Goal: Task Accomplishment & Management: Manage account settings

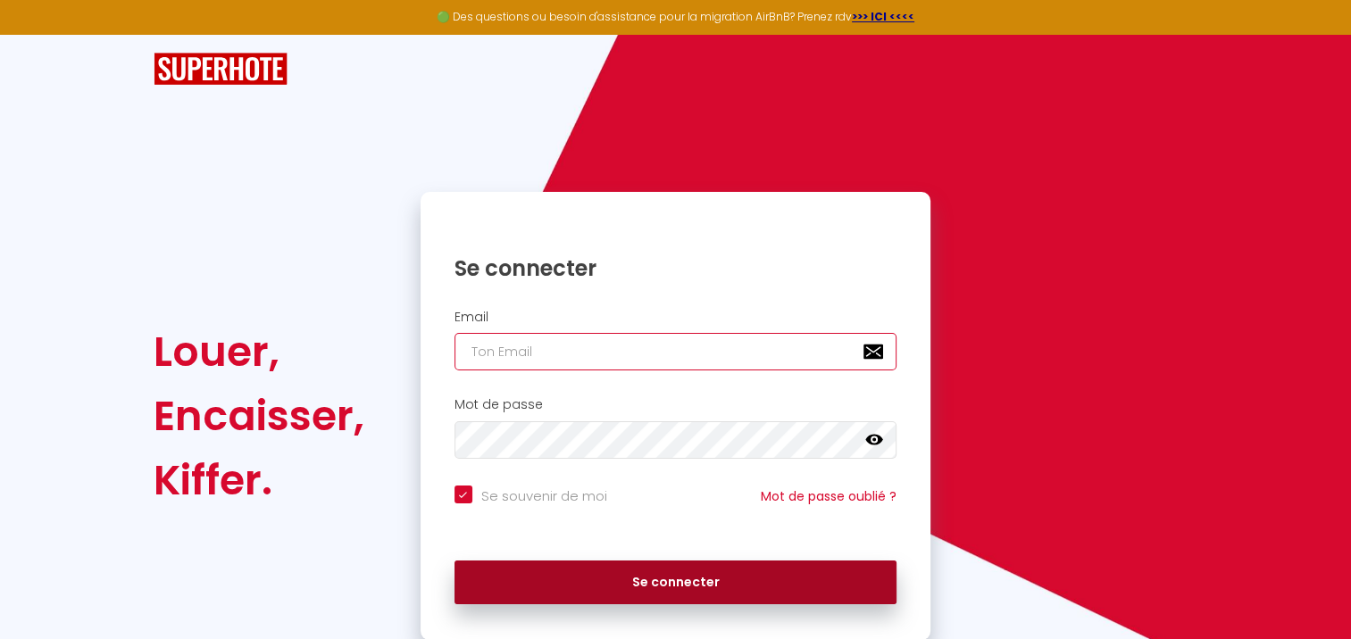
type input "[EMAIL_ADDRESS][DOMAIN_NAME]"
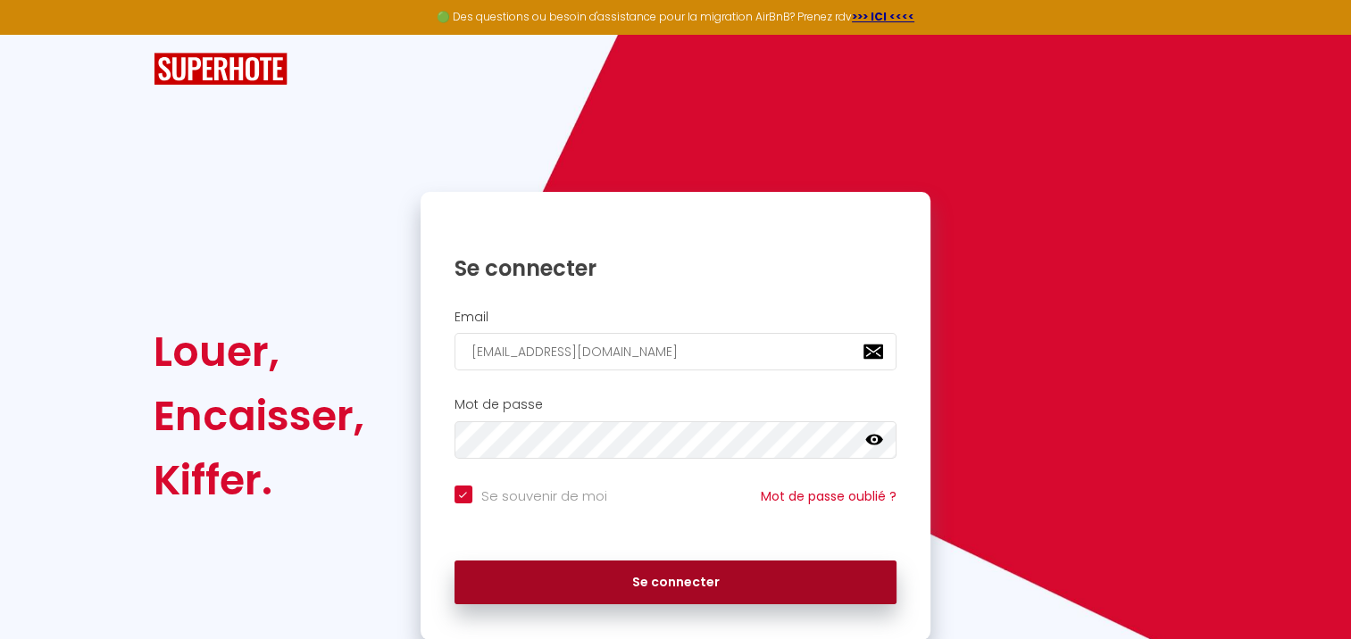
click at [739, 568] on button "Se connecter" at bounding box center [676, 583] width 443 height 45
checkbox input "true"
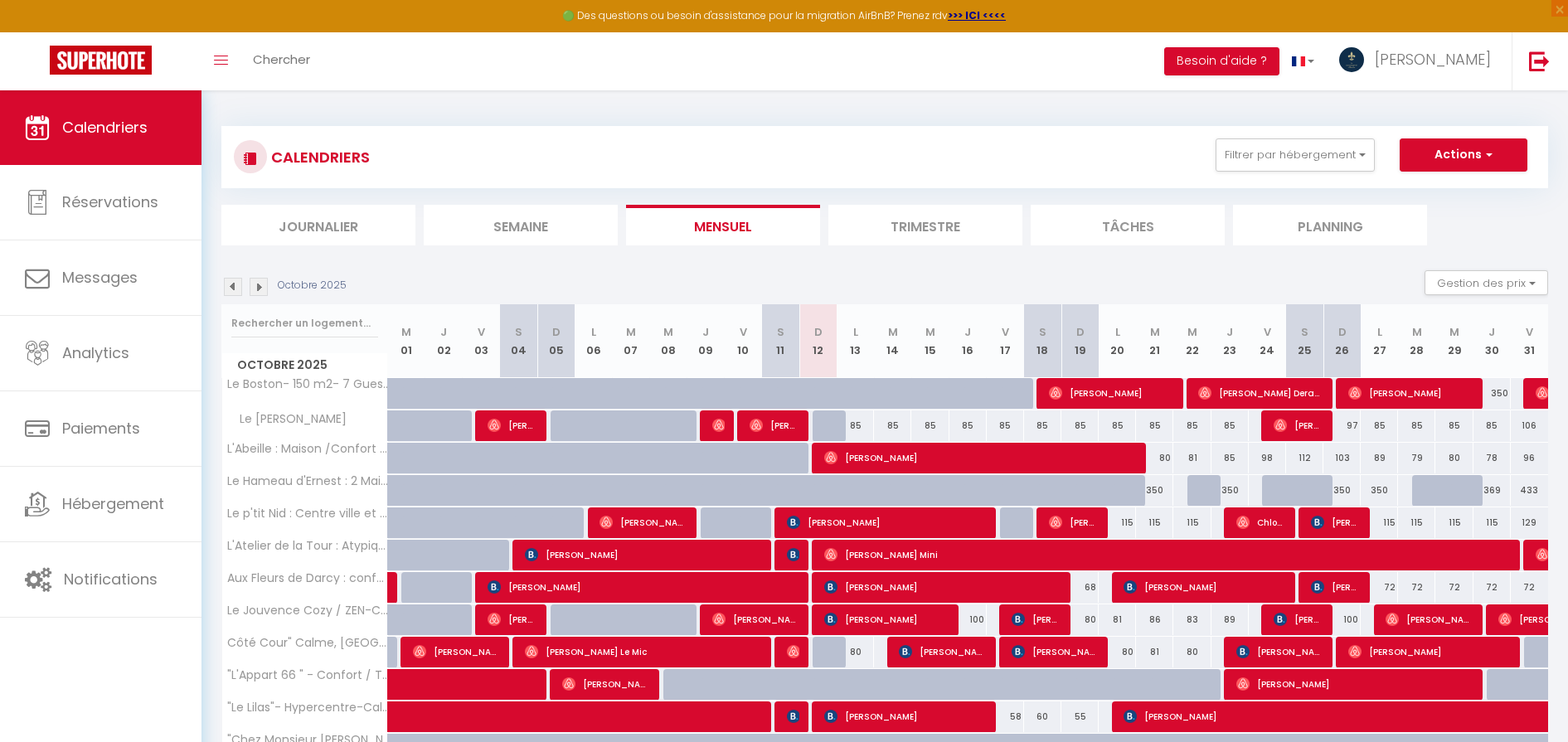
drag, startPoint x: 1211, startPoint y: 0, endPoint x: 915, endPoint y: 99, distance: 312.1
click at [915, 99] on div "CALENDRIERS Filtrer par hébergement Tous Le Boston- 150 m2- 7 Guest - Downtown …" at bounding box center [885, 612] width 1367 height 1044
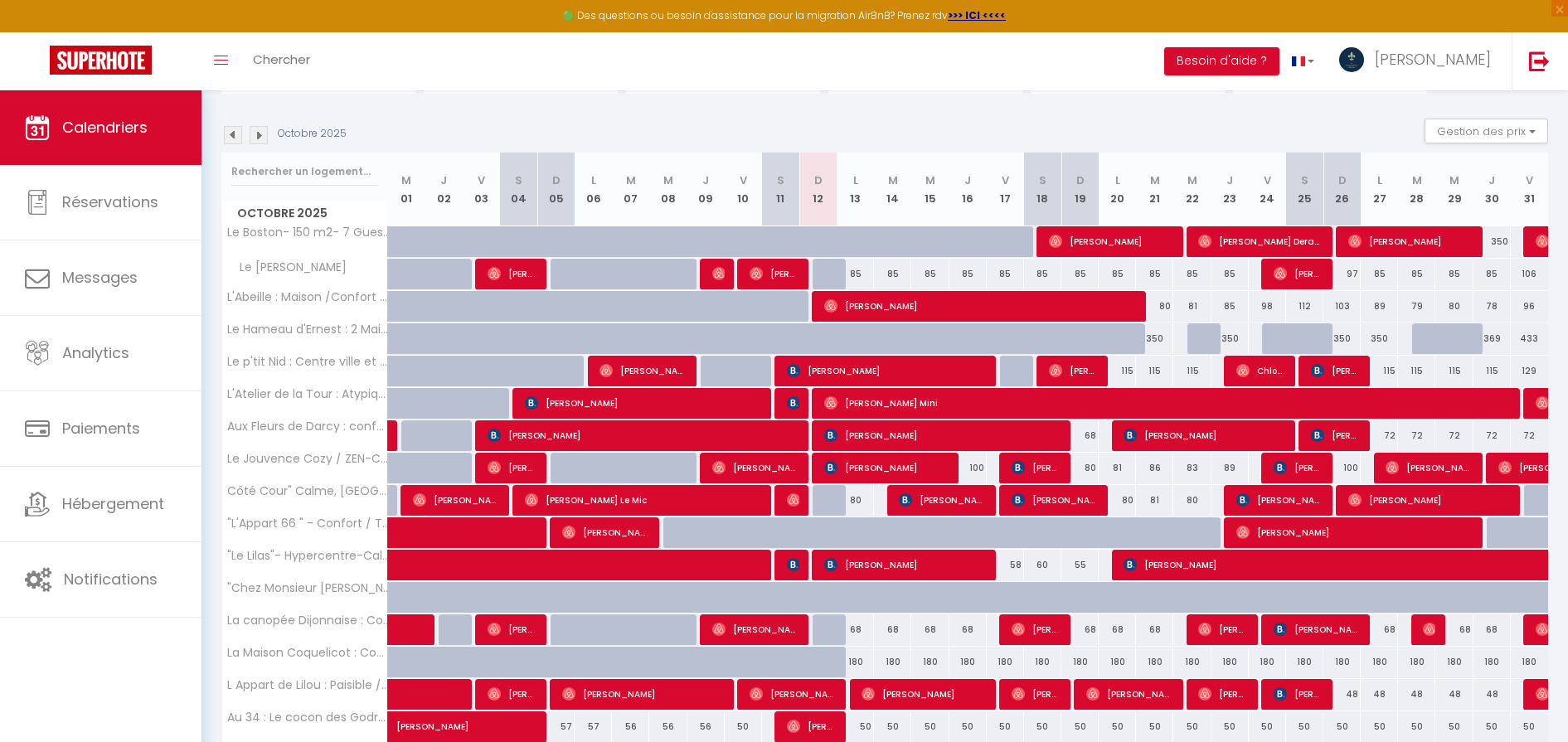
scroll to position [392, 0]
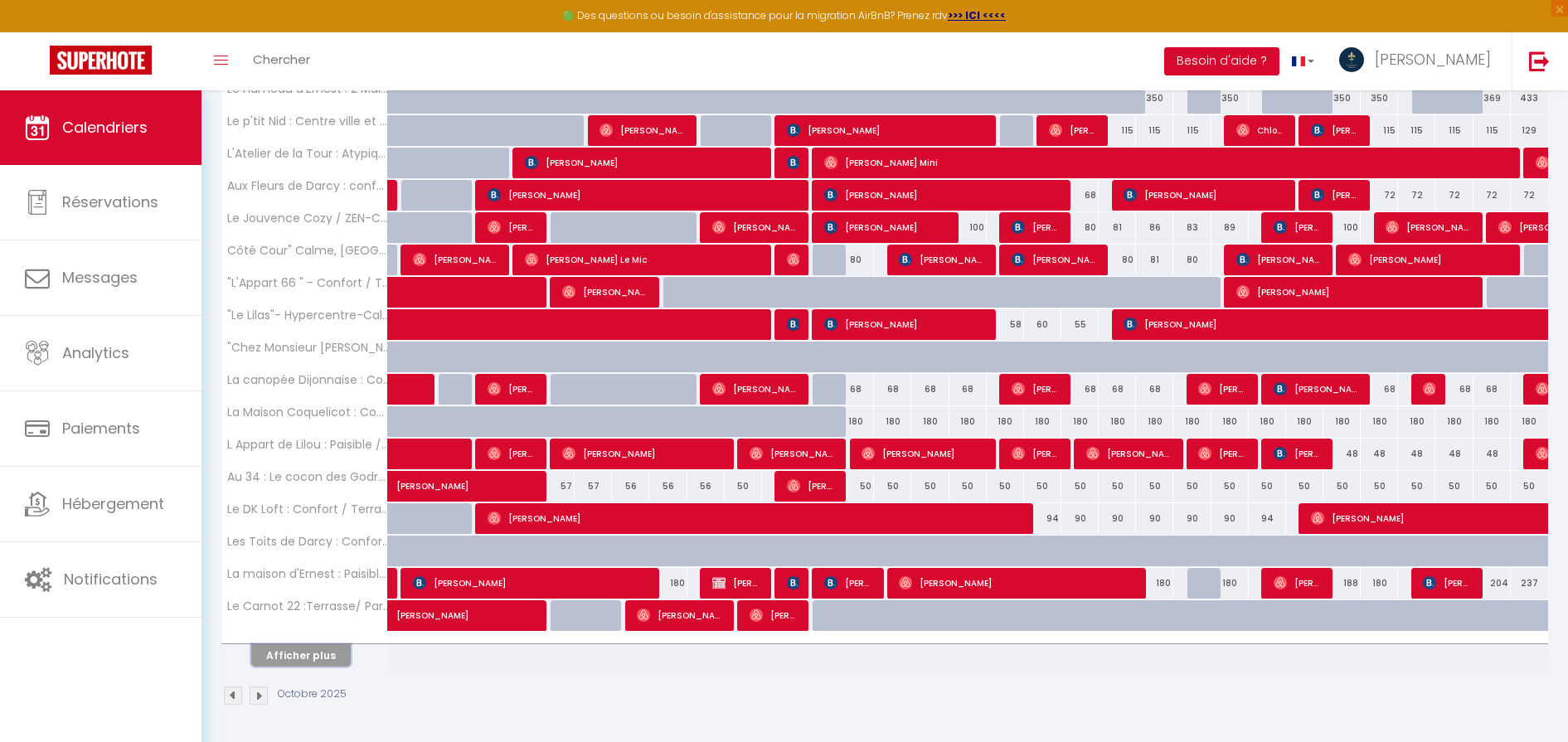
click at [304, 593] on button "Afficher plus" at bounding box center [301, 656] width 99 height 22
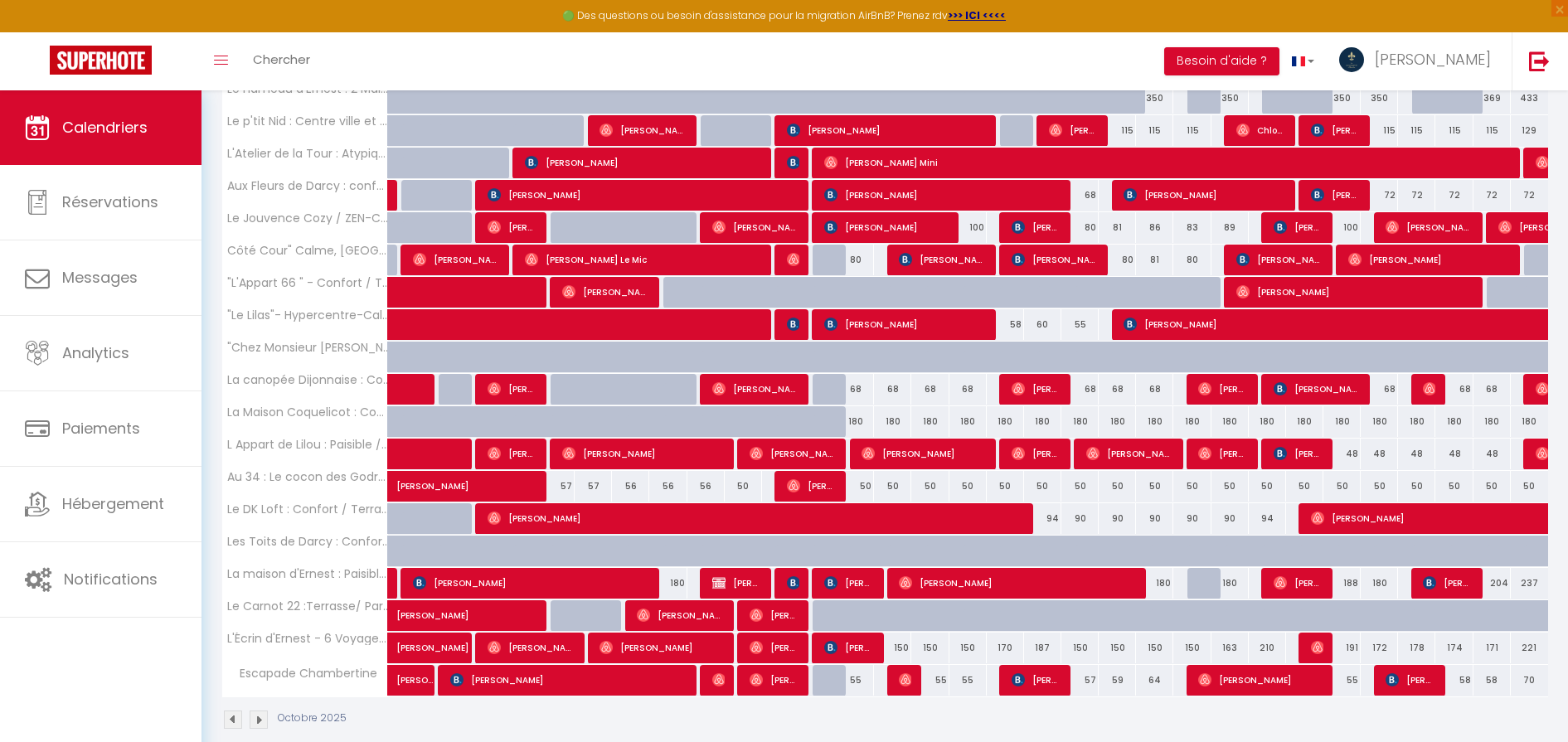
click at [862, 423] on div "180" at bounding box center [855, 422] width 37 height 31
type input "180"
type input "Lun 13 Octobre 2025"
type input "[DATE] Octobre 2025"
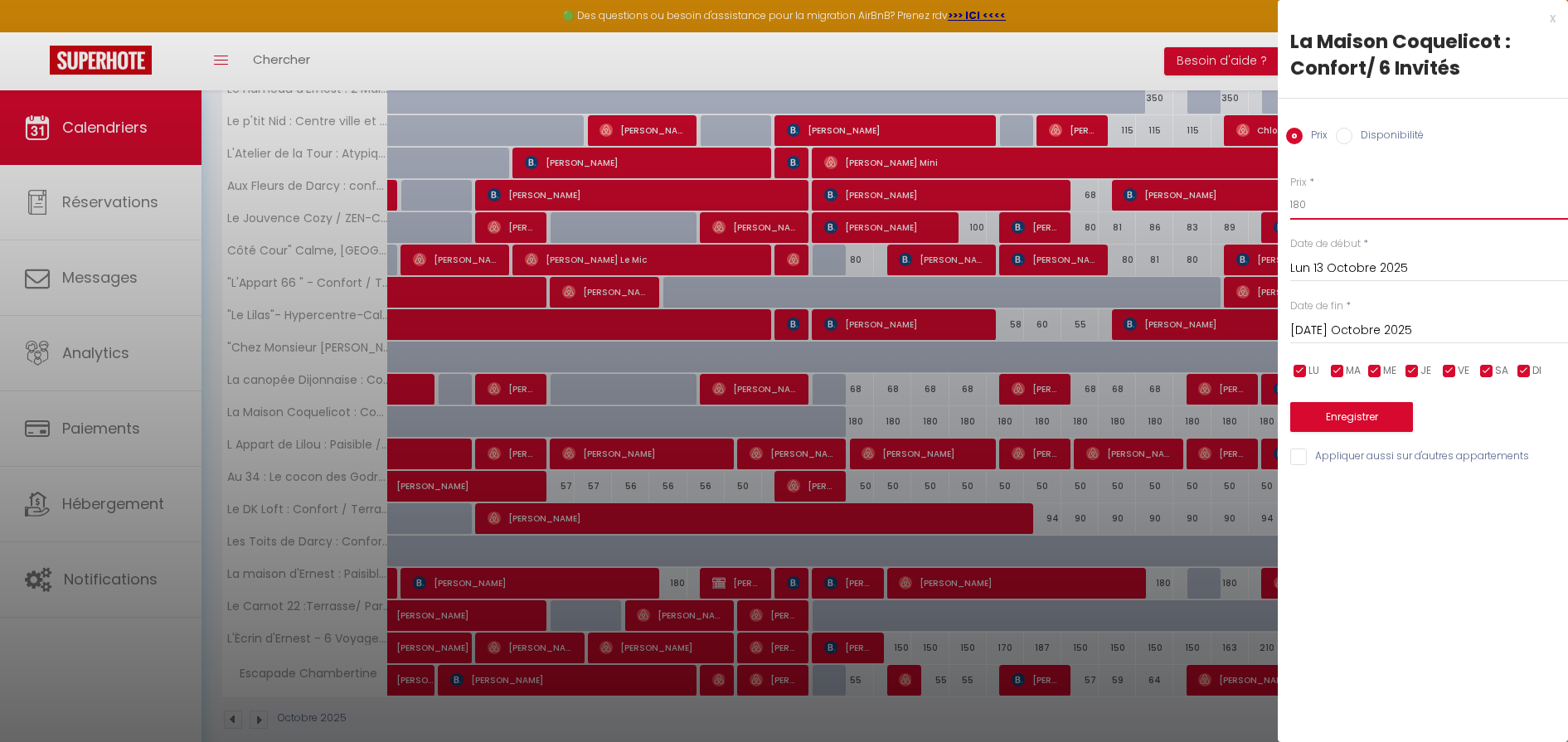
drag, startPoint x: 1331, startPoint y: 201, endPoint x: 926, endPoint y: 203, distance: 405.0
click at [926, 203] on body "🟢 Des questions ou besoin d'assistance pour la migration AirBnB? Prenez rdv >>>…" at bounding box center [784, 232] width 1568 height 1068
type input "155"
click at [1253, 326] on input "[DATE] Octobre 2025" at bounding box center [1429, 331] width 278 height 21
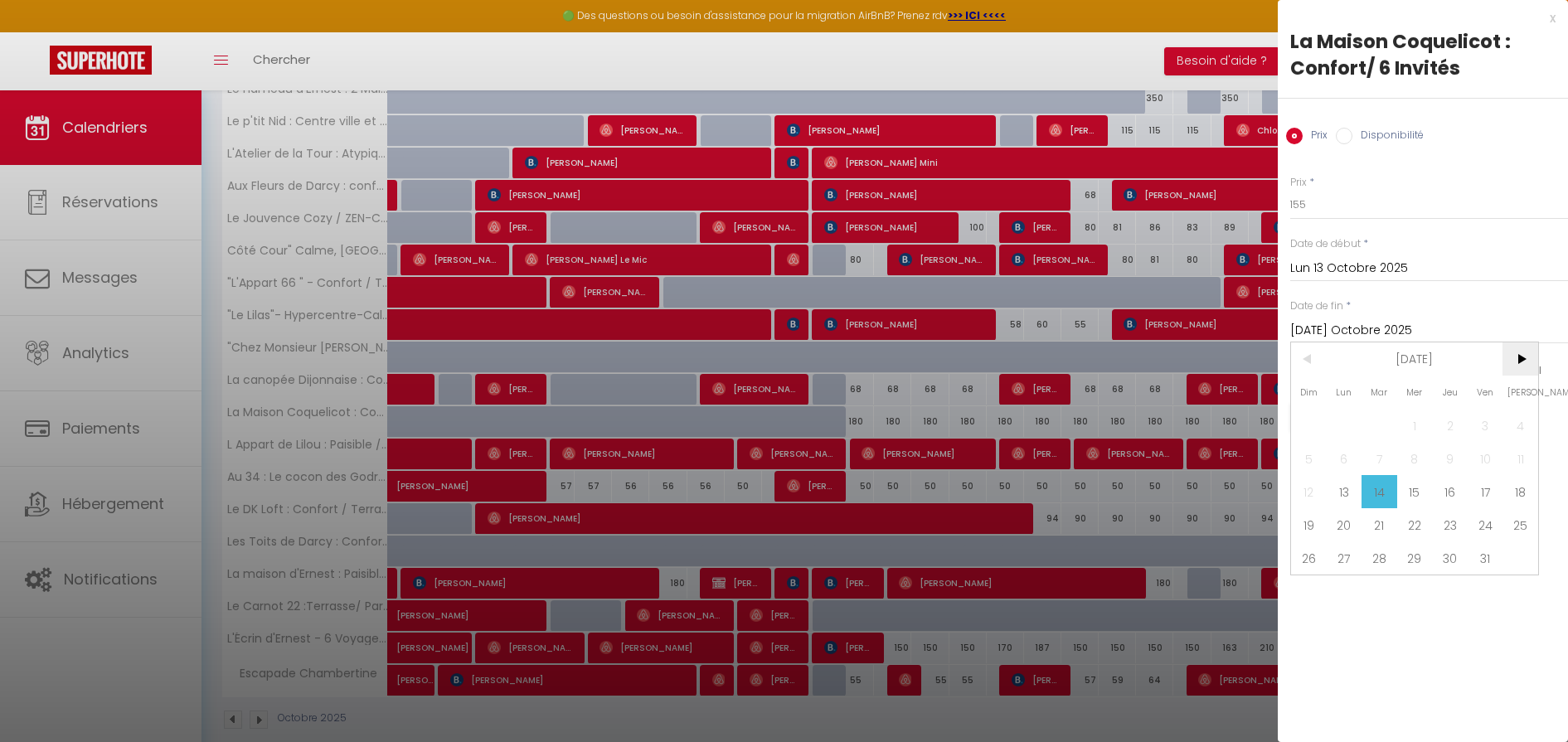
click at [1253, 360] on span ">" at bounding box center [1520, 359] width 35 height 33
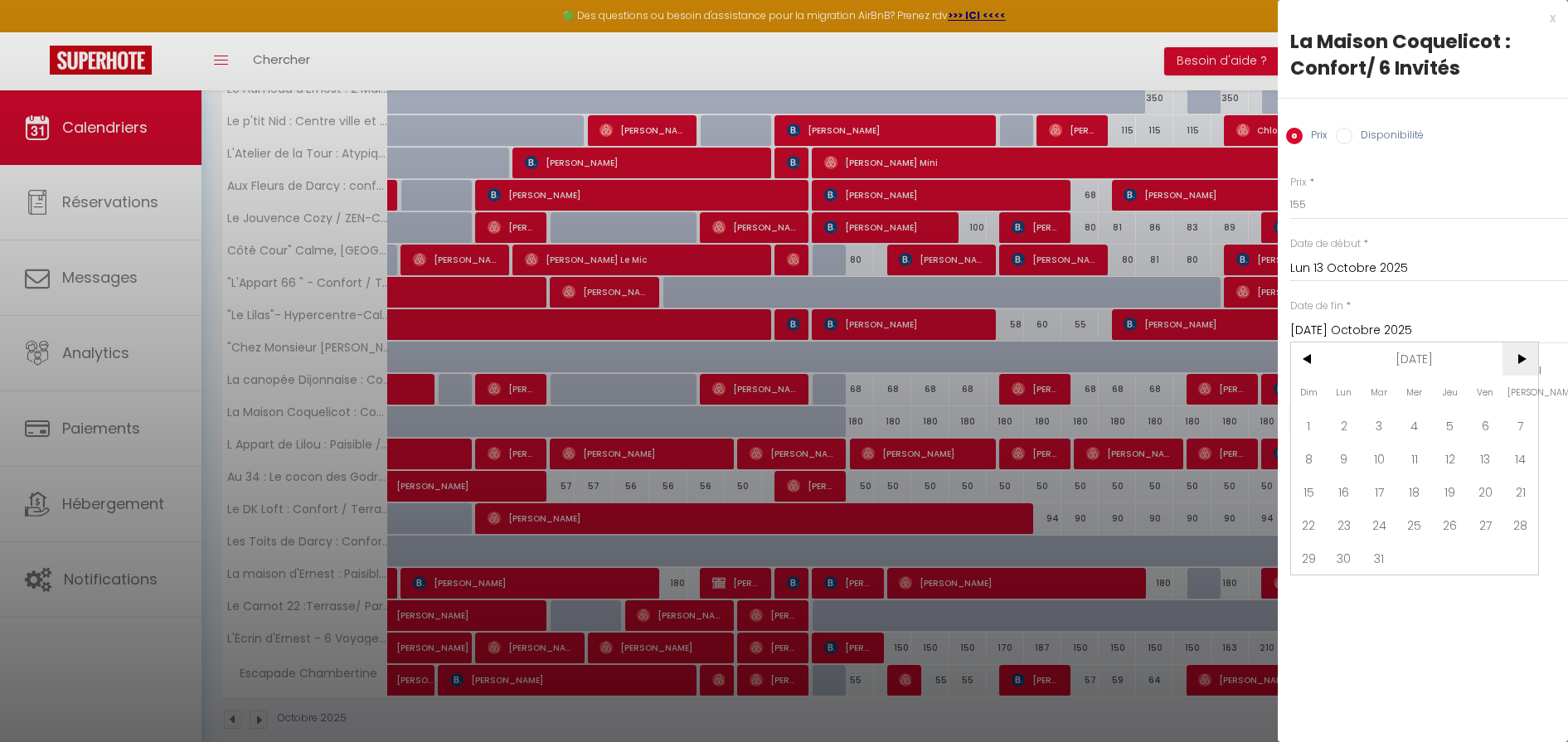
click at [1253, 353] on span ">" at bounding box center [1520, 359] width 35 height 33
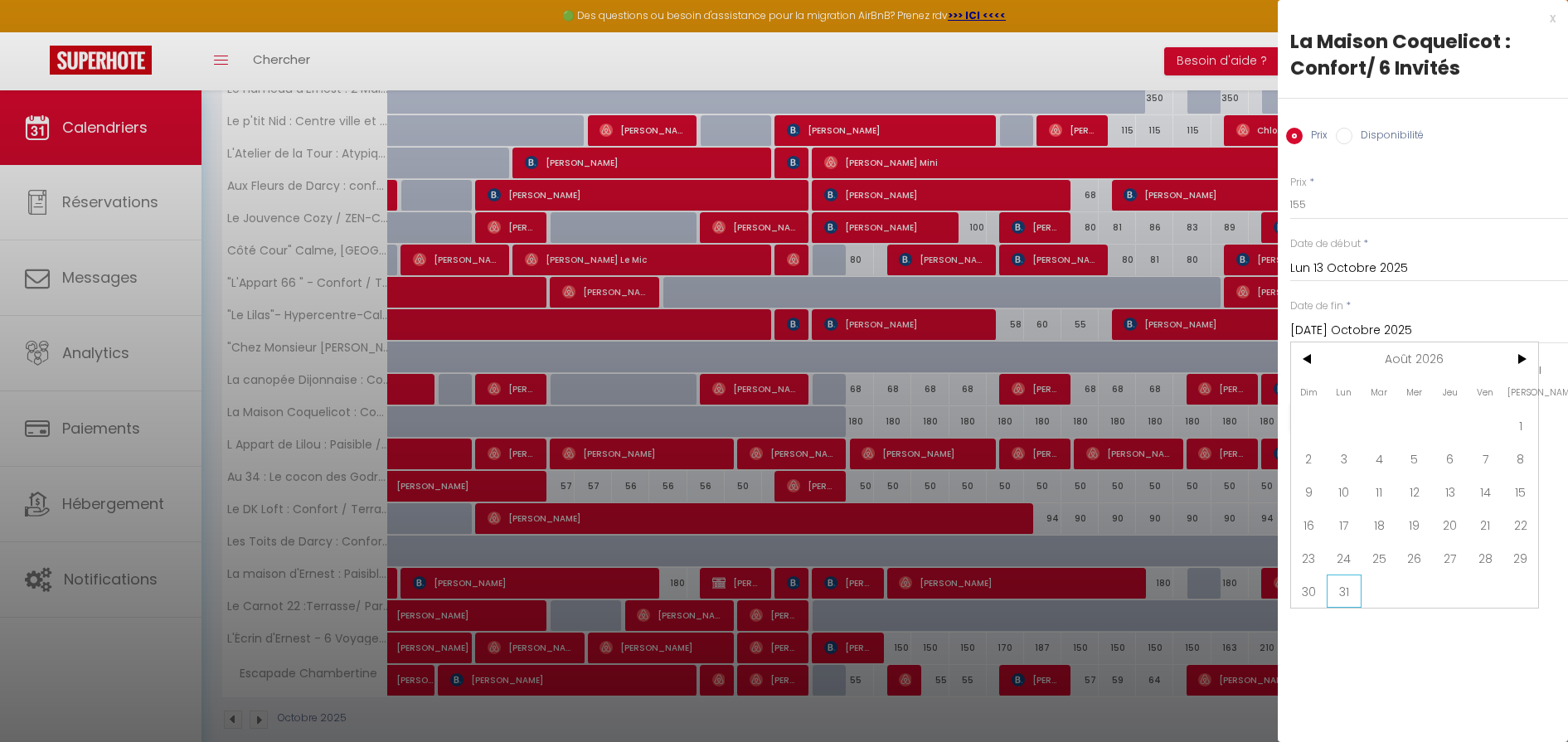
click at [1253, 586] on span "31" at bounding box center [1344, 592] width 35 height 33
type input "Lun 31 Août 2026"
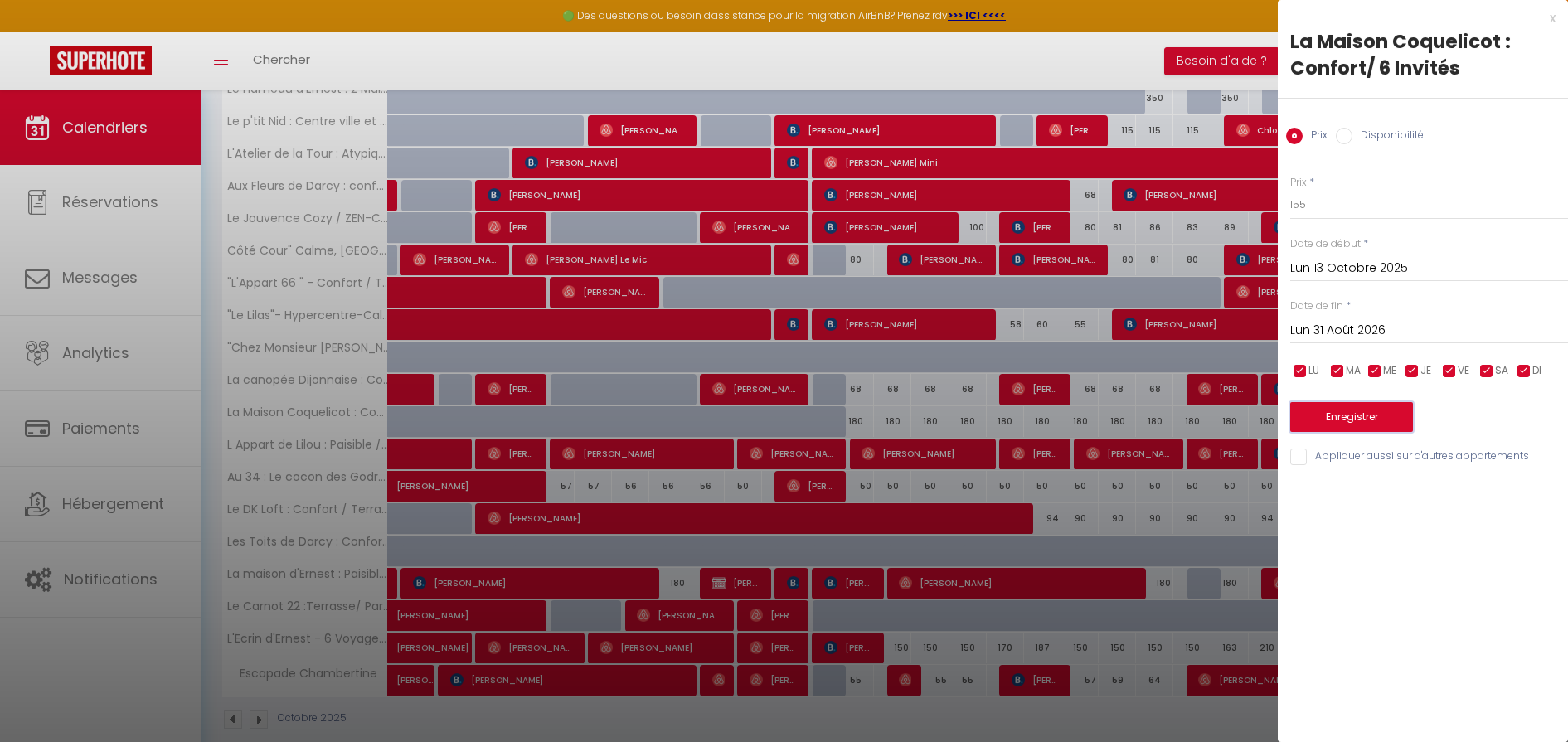
click at [1253, 417] on button "Enregistrer" at bounding box center [1352, 417] width 123 height 30
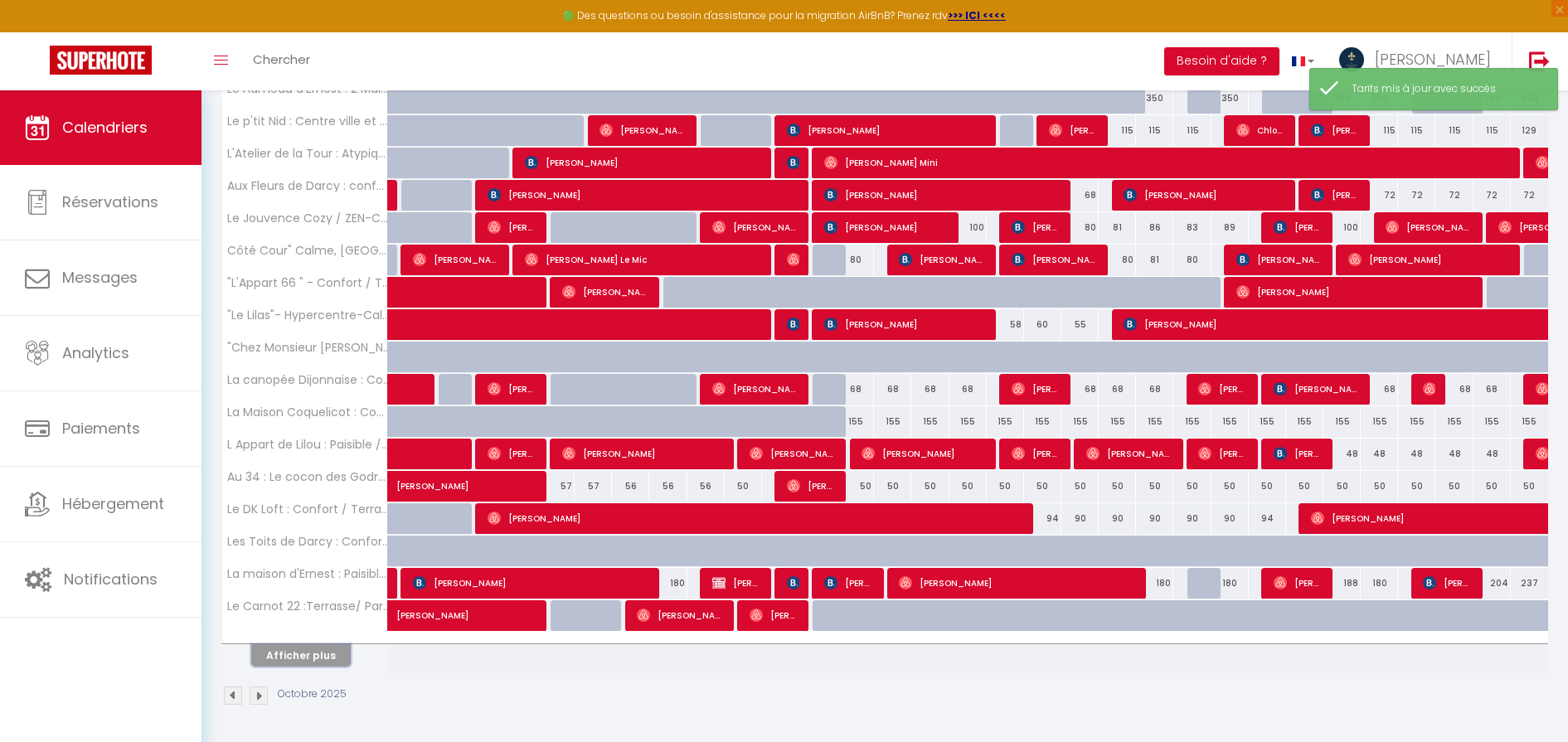
click at [324, 593] on button "Afficher plus" at bounding box center [301, 656] width 99 height 22
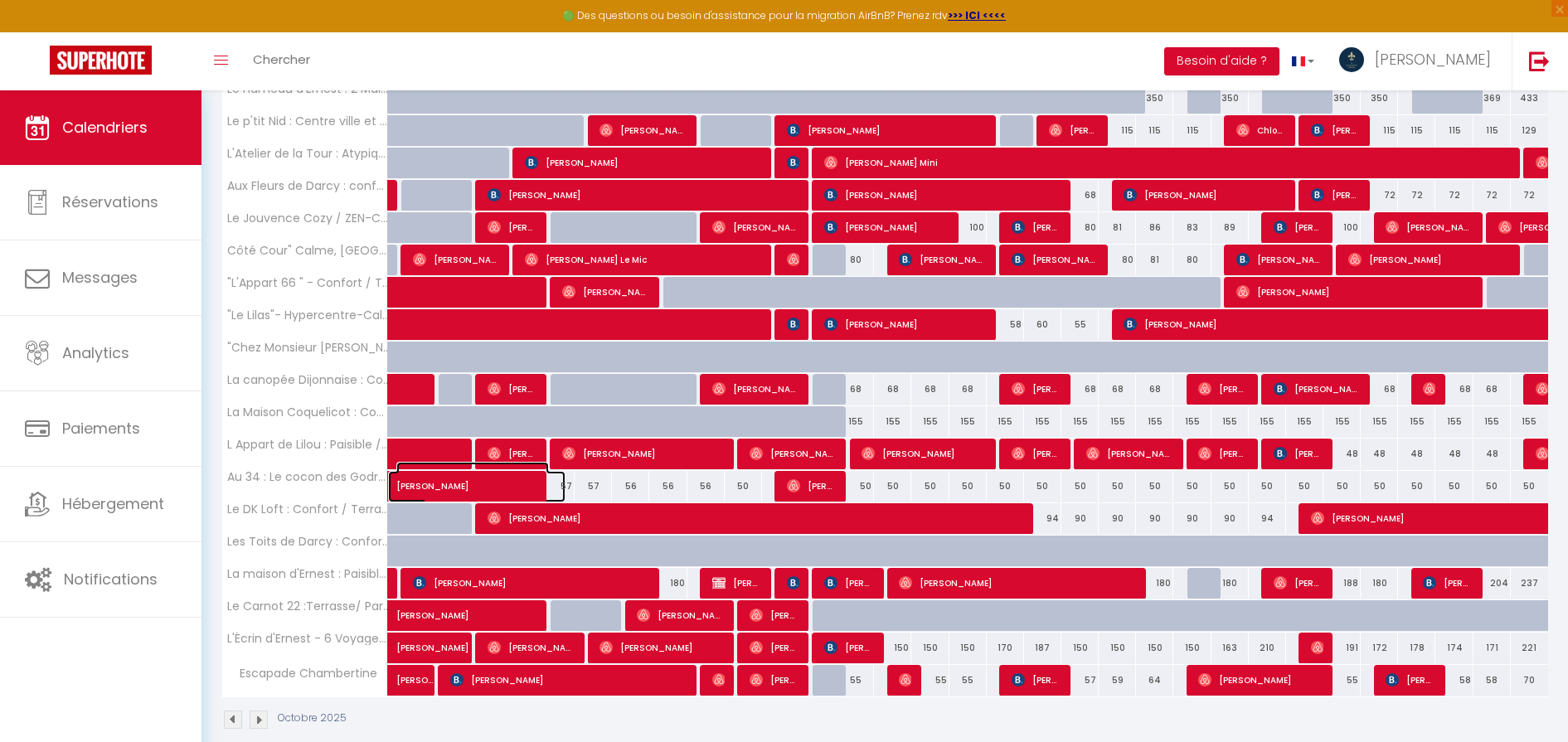
click at [564, 486] on span at bounding box center [489, 487] width 152 height 32
select select "OK"
select select "0"
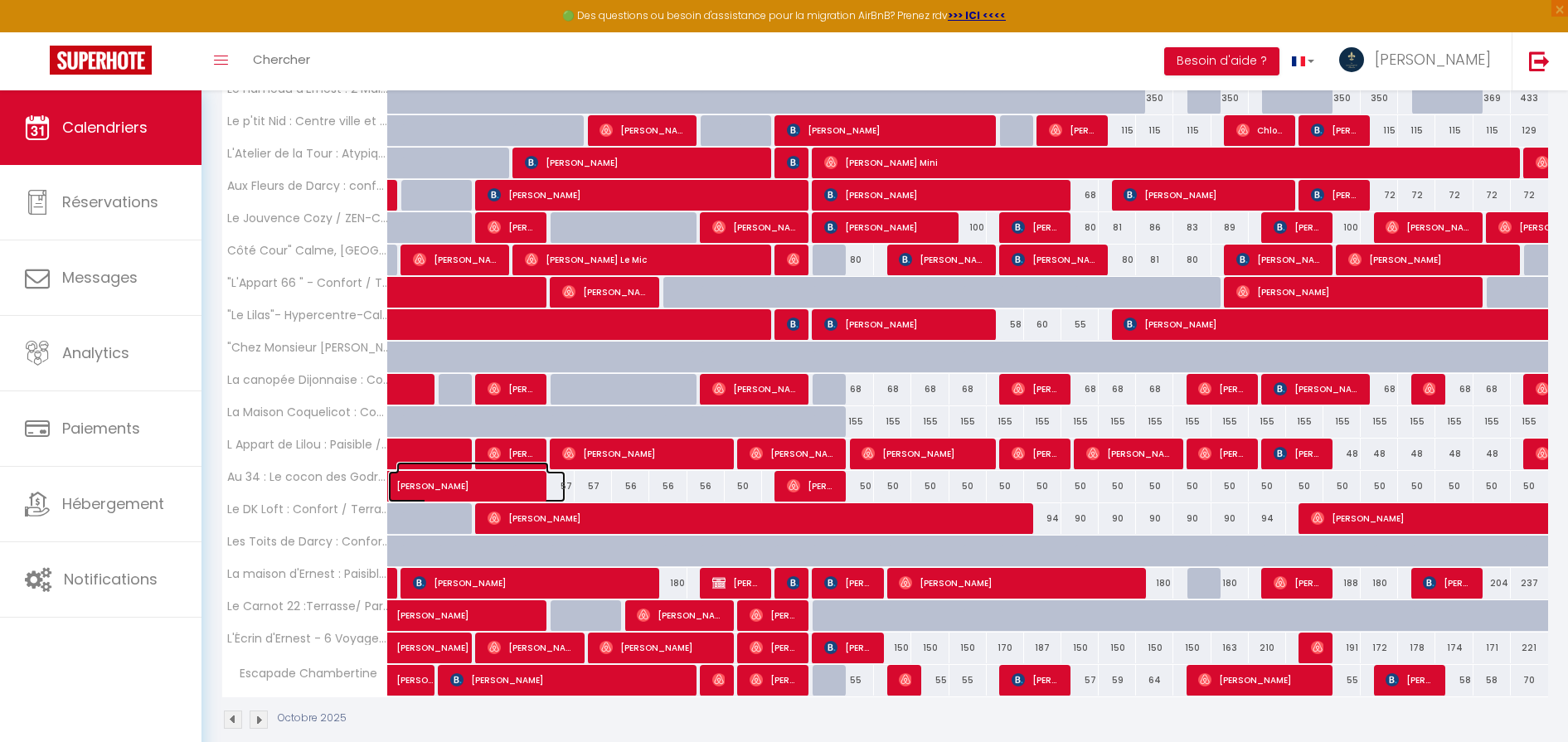
select select "1"
select select
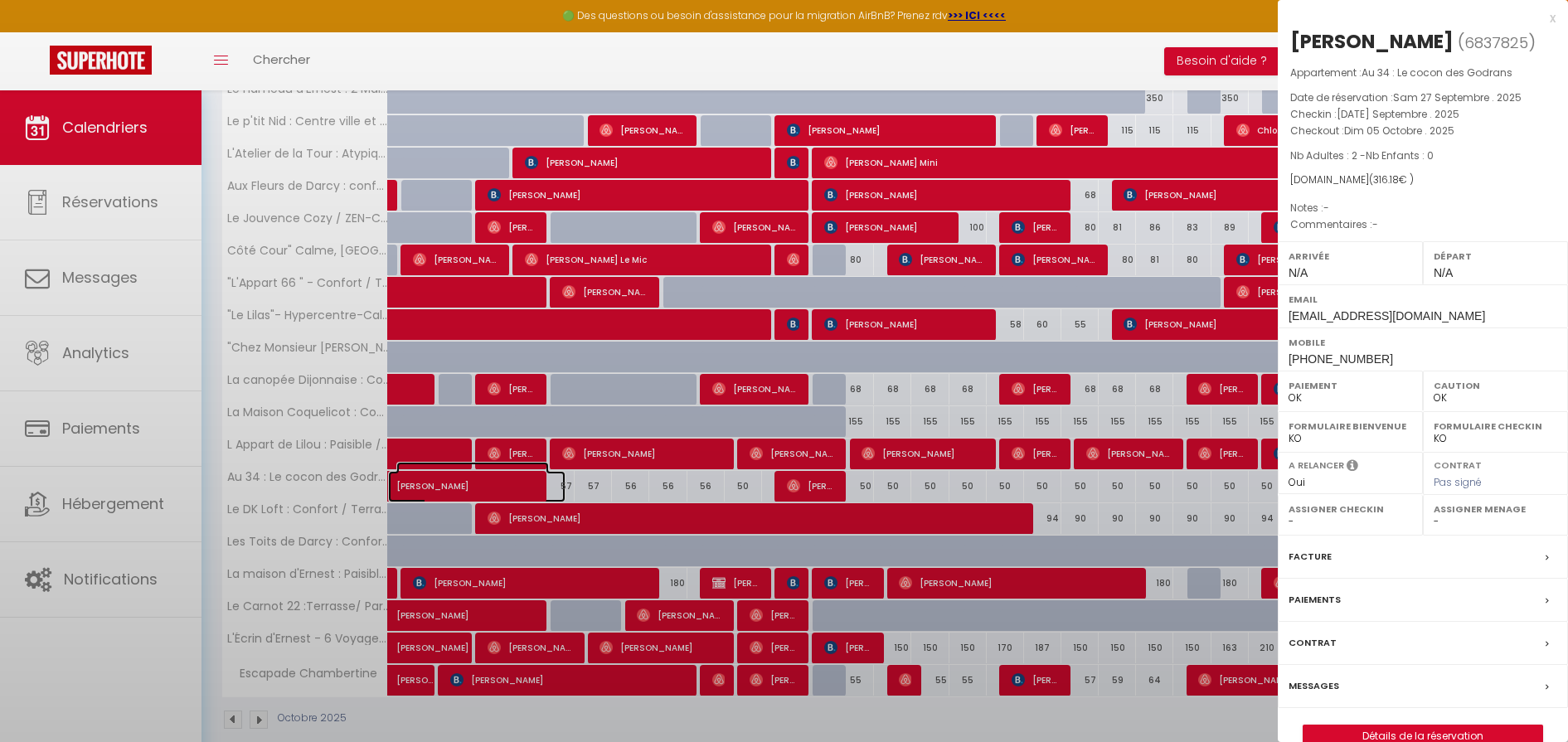
select select "22631"
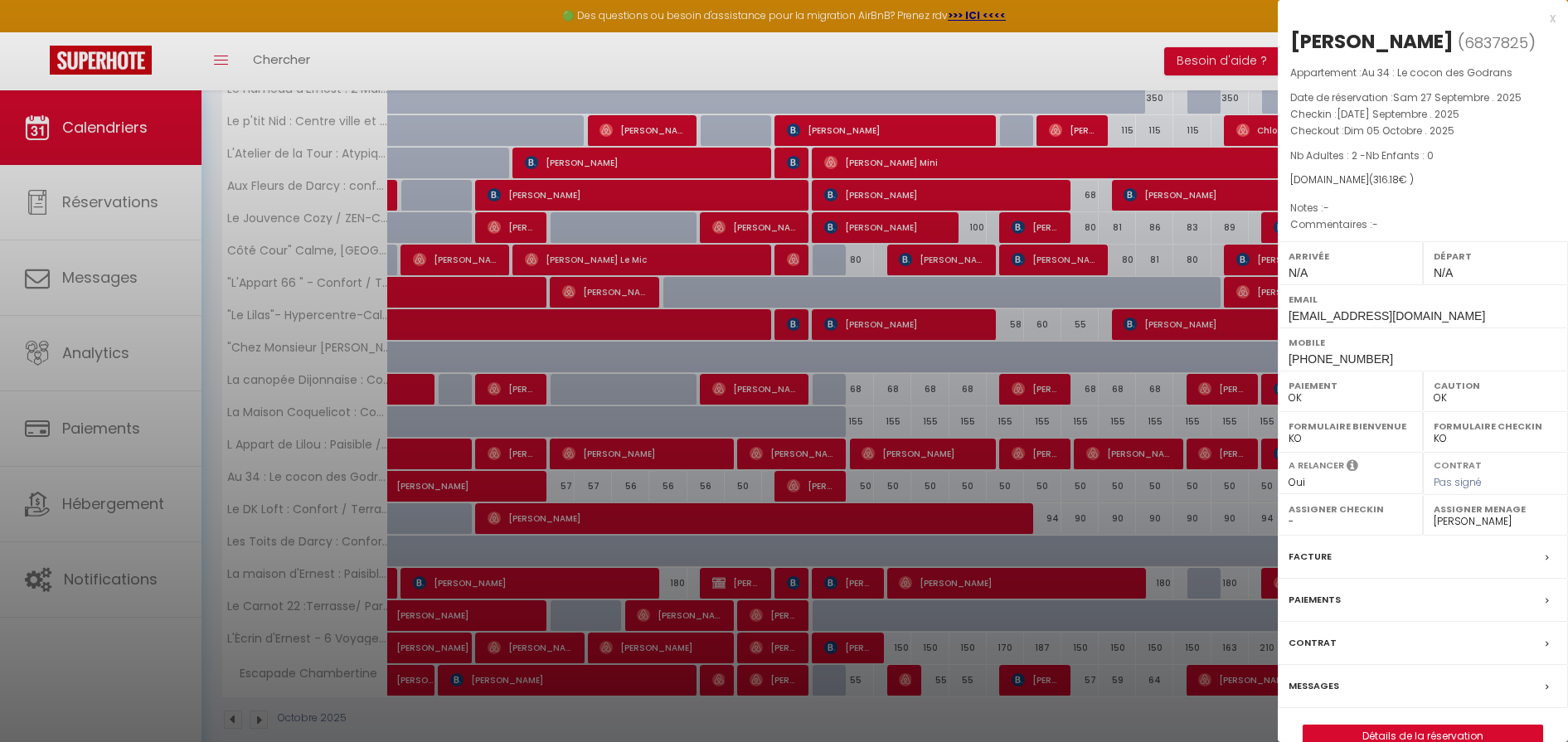
click at [1253, 24] on div "x" at bounding box center [1416, 18] width 278 height 20
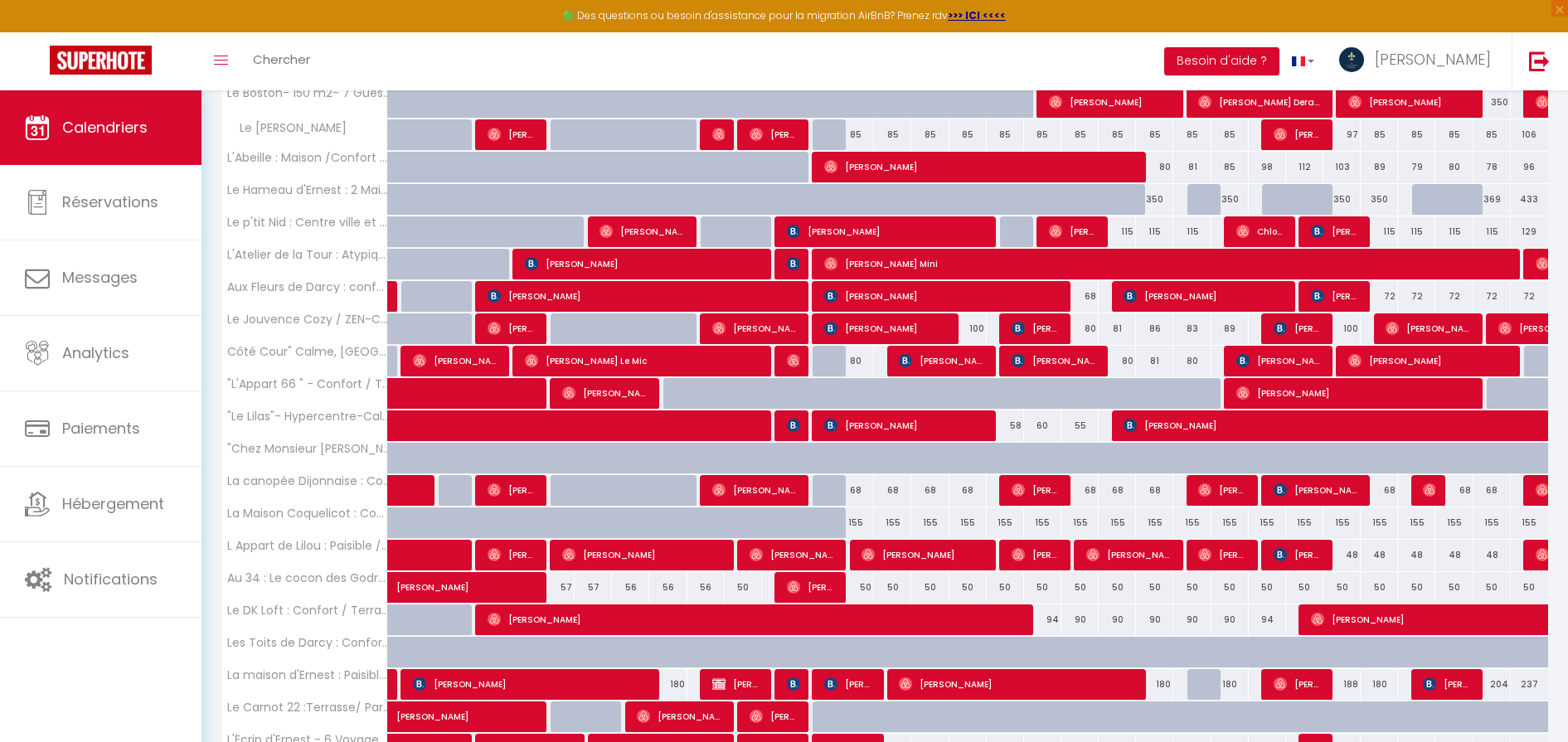
scroll to position [416, 0]
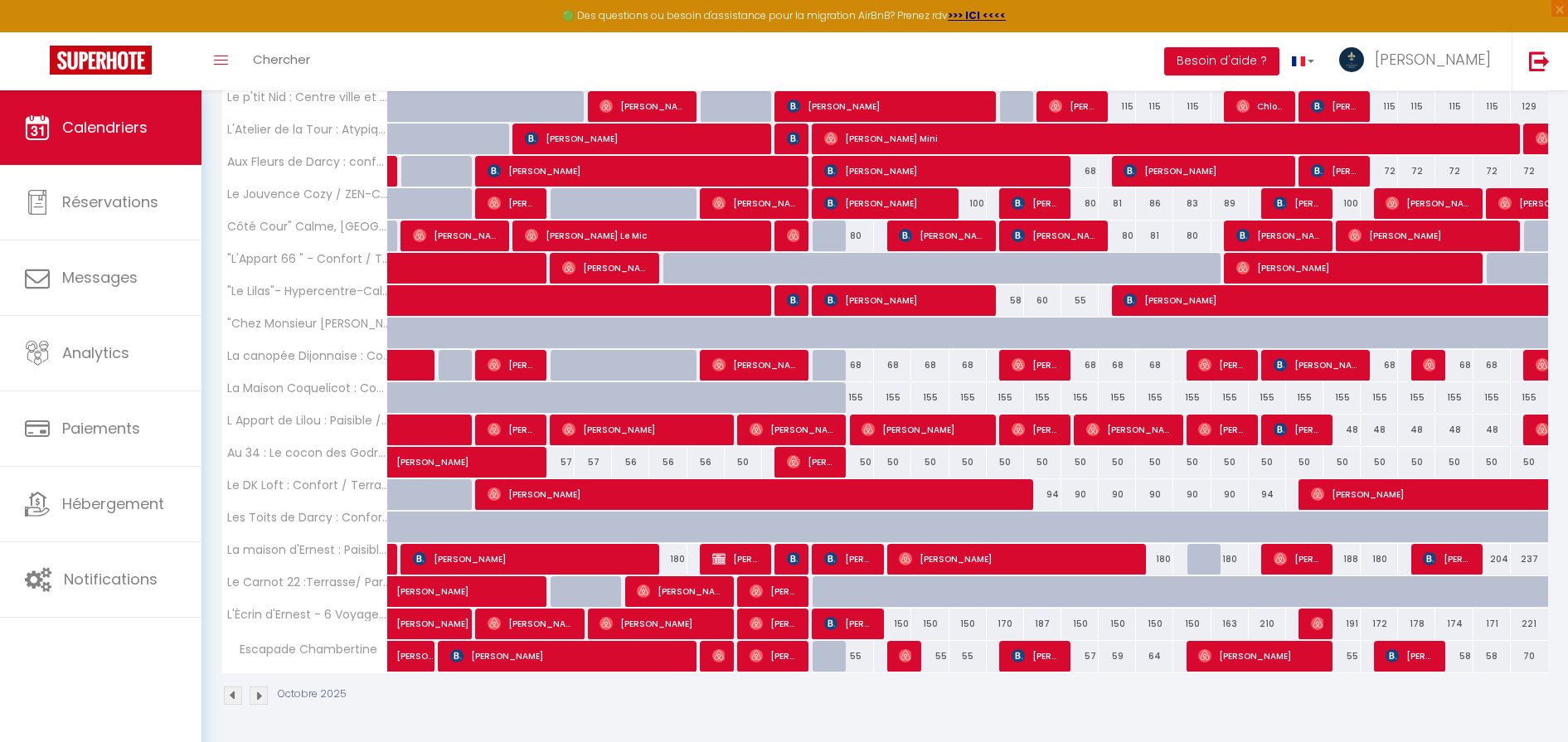
click at [864, 466] on div "50" at bounding box center [855, 462] width 37 height 31
type input "50"
type input "Lun 13 Octobre 2025"
type input "[DATE] Octobre 2025"
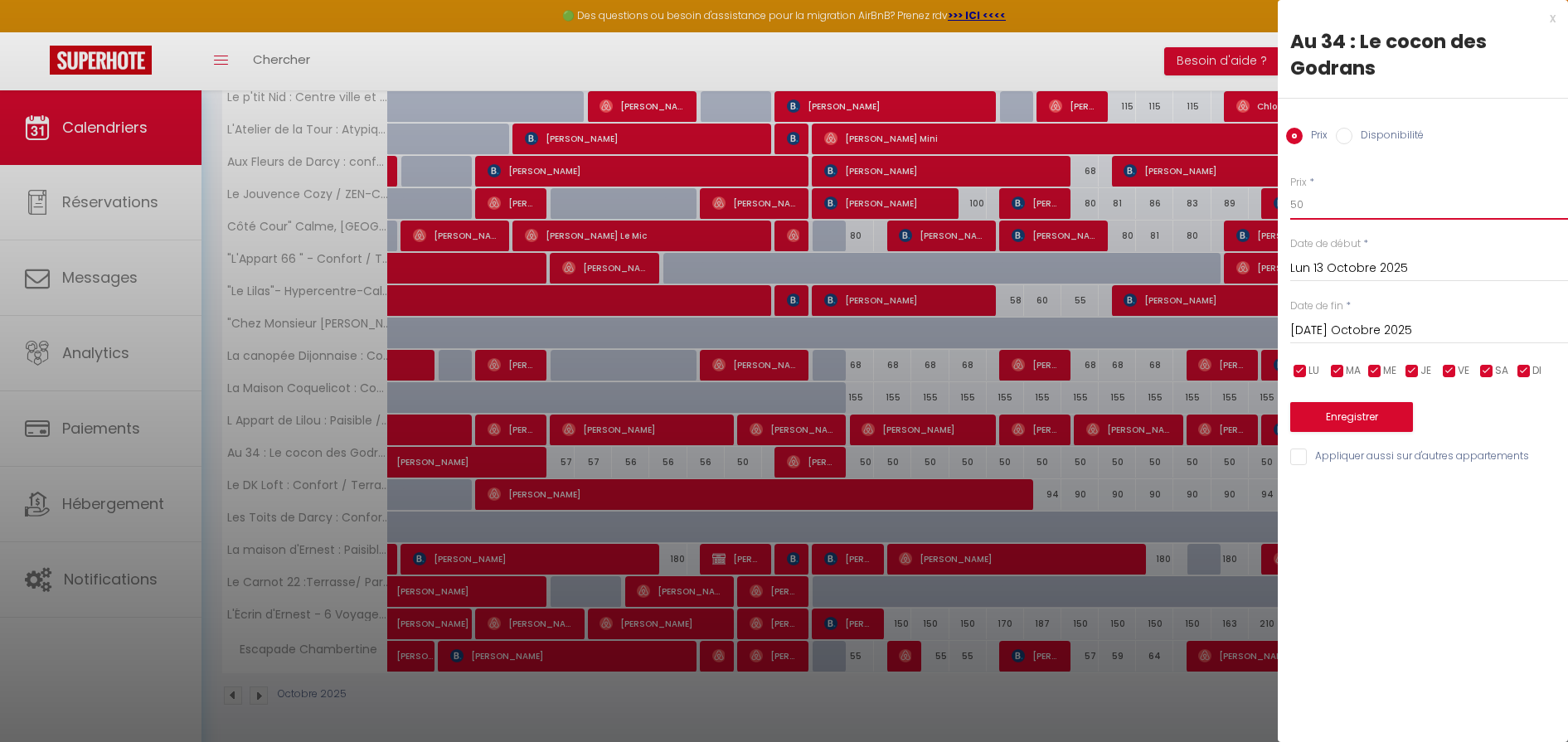
click at [1253, 197] on input "50" at bounding box center [1429, 205] width 278 height 30
type input "5"
type input "49"
click at [1253, 324] on input "[DATE] Octobre 2025" at bounding box center [1429, 331] width 278 height 21
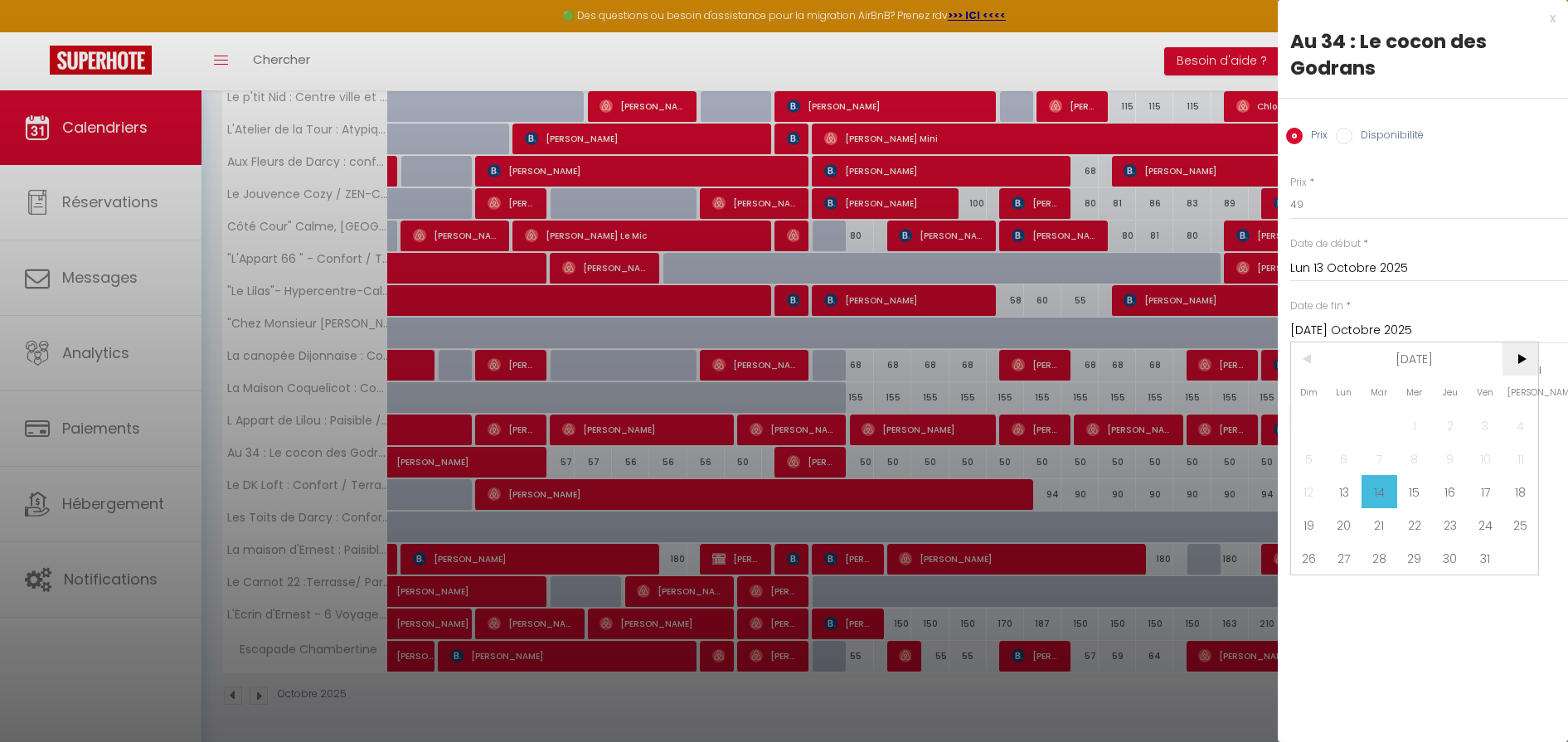
click at [1253, 362] on span ">" at bounding box center [1520, 359] width 35 height 33
click at [1253, 561] on span "31" at bounding box center [1520, 558] width 35 height 33
type input "[PERSON_NAME] 31 Janvier 2026"
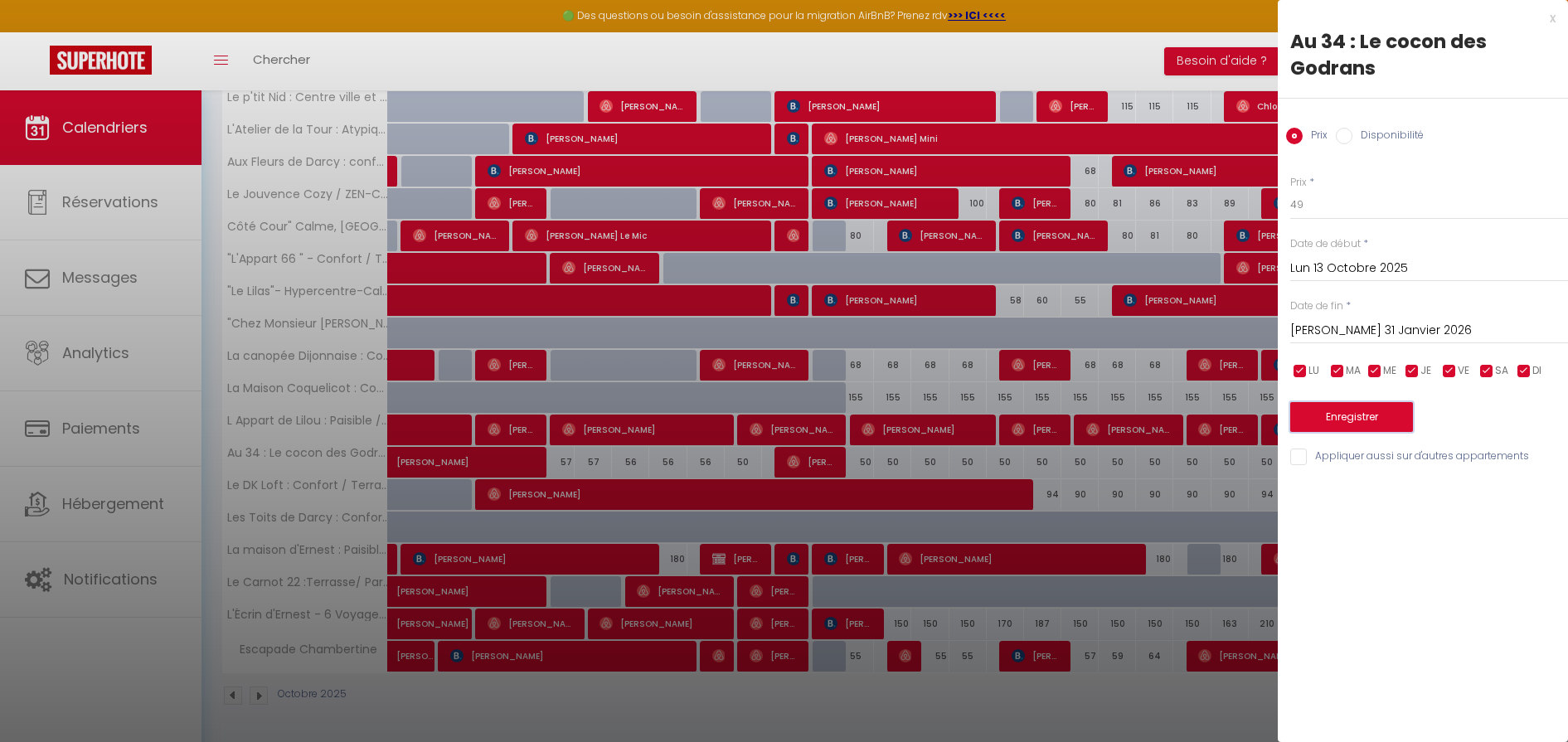
click at [1253, 423] on button "Enregistrer" at bounding box center [1352, 417] width 123 height 30
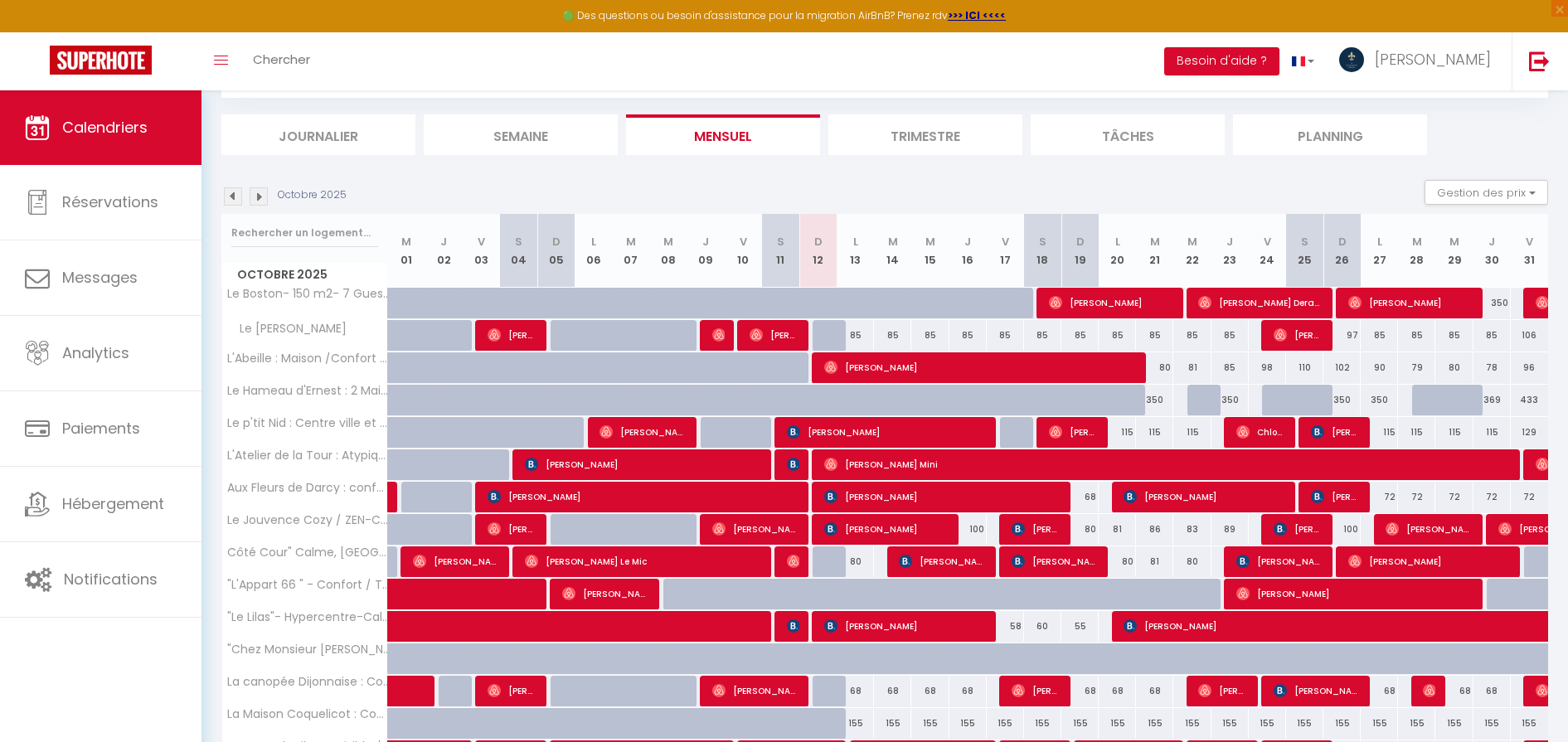
scroll to position [392, 0]
